Goal: Navigation & Orientation: Find specific page/section

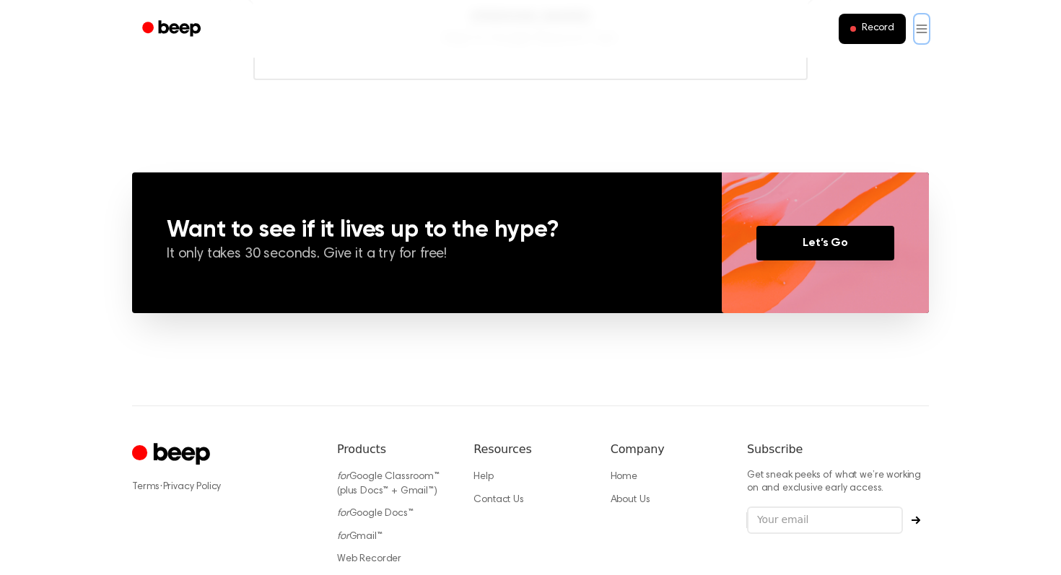
scroll to position [1061, 0]
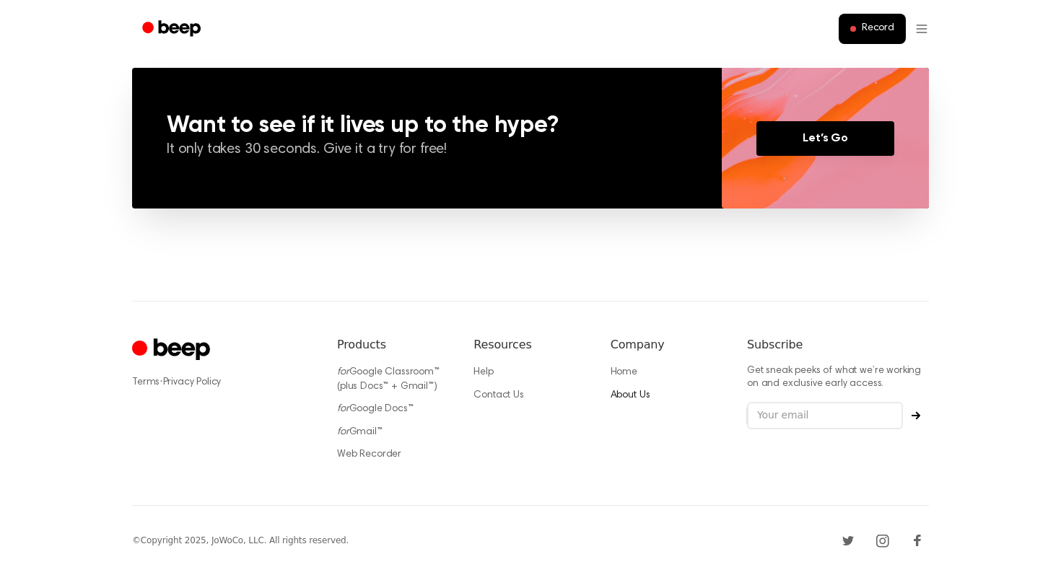
click at [630, 396] on link "About Us" at bounding box center [630, 395] width 40 height 10
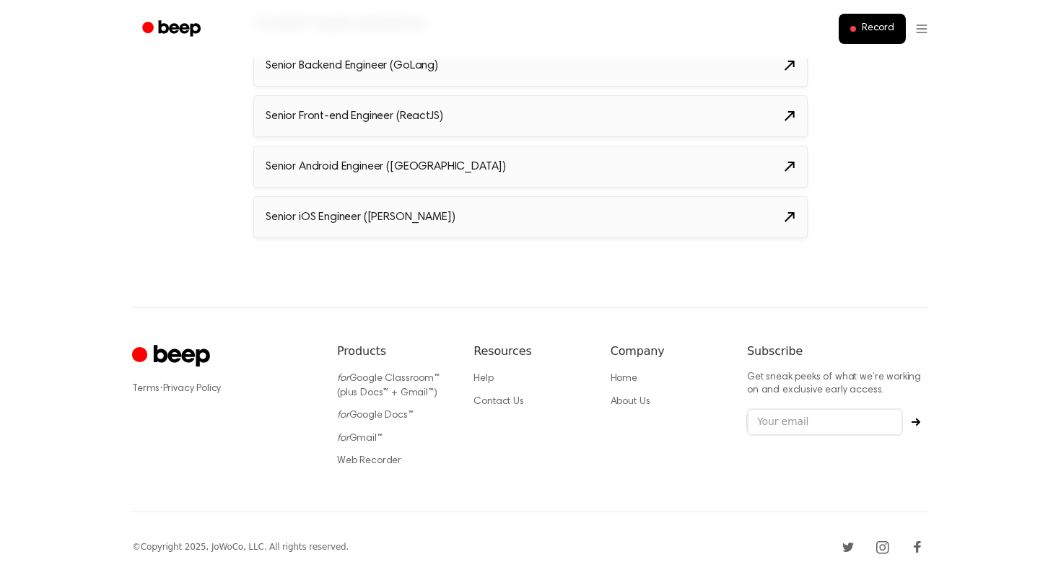
scroll to position [1745, 0]
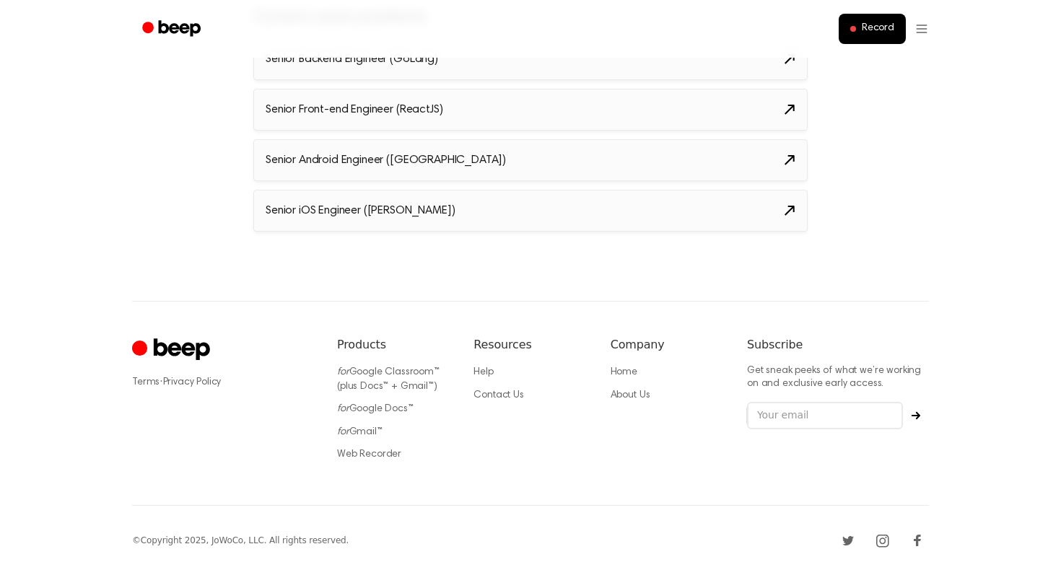
click at [880, 542] on icon "Instagram" at bounding box center [882, 540] width 7 height 7
click at [913, 536] on icon "Facebook" at bounding box center [917, 540] width 23 height 23
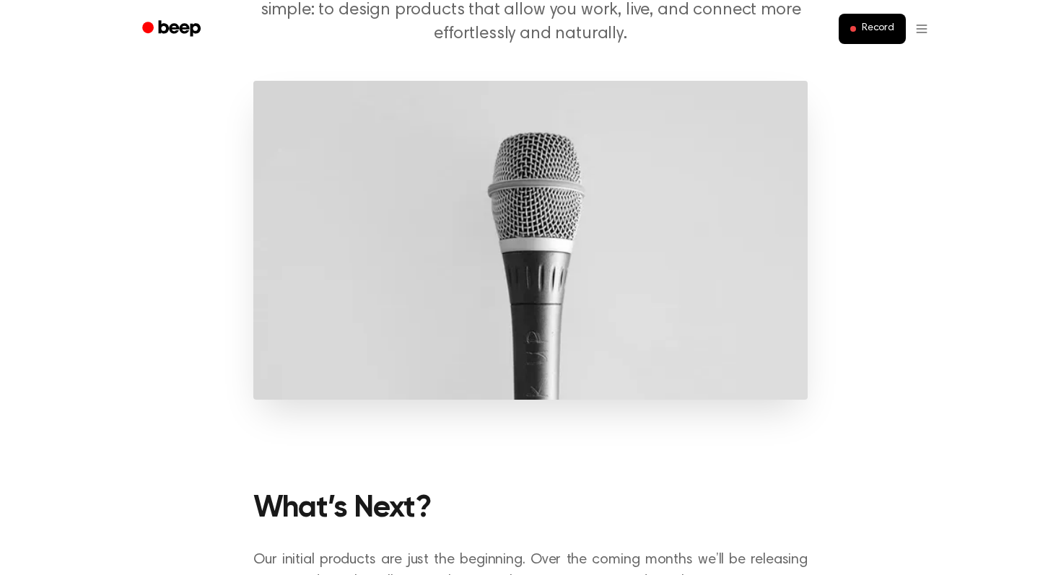
scroll to position [0, 0]
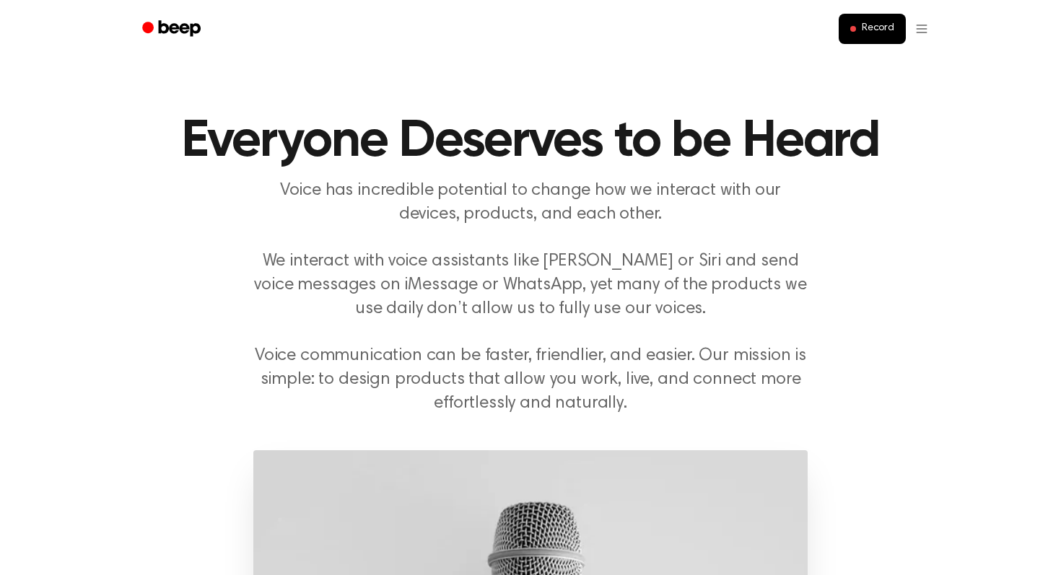
click at [151, 29] on circle "Beep" at bounding box center [148, 28] width 12 height 12
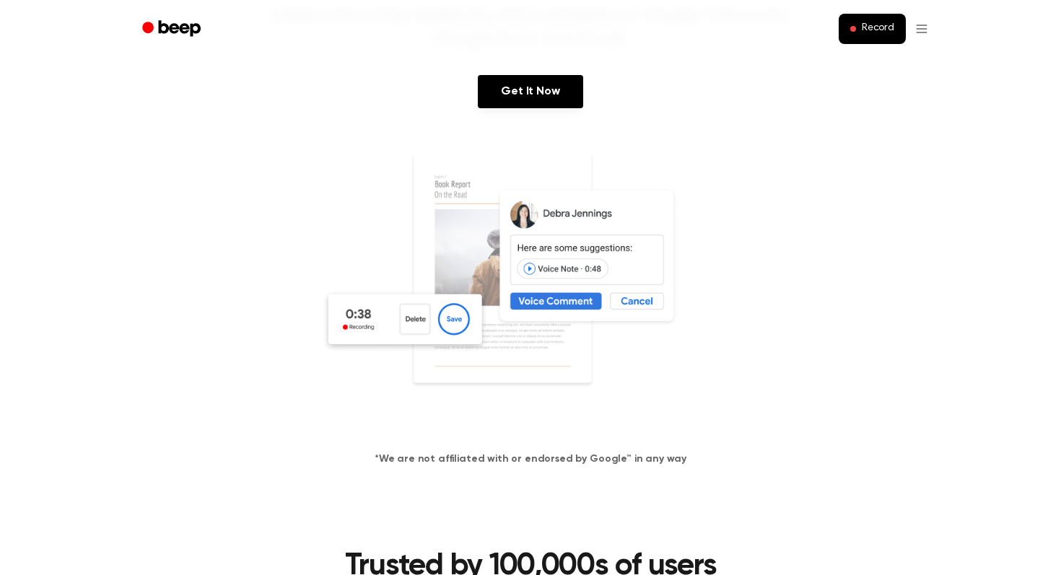
scroll to position [176, 0]
